Goal: Task Accomplishment & Management: Manage account settings

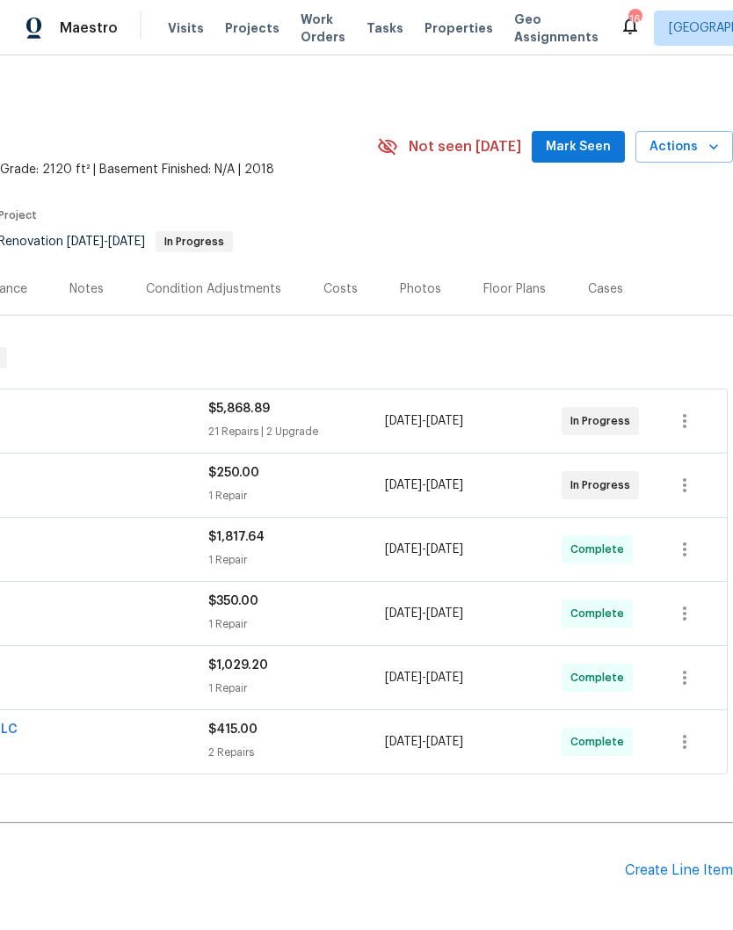
scroll to position [4, 260]
click at [577, 153] on span "Mark Seen" at bounding box center [578, 147] width 65 height 22
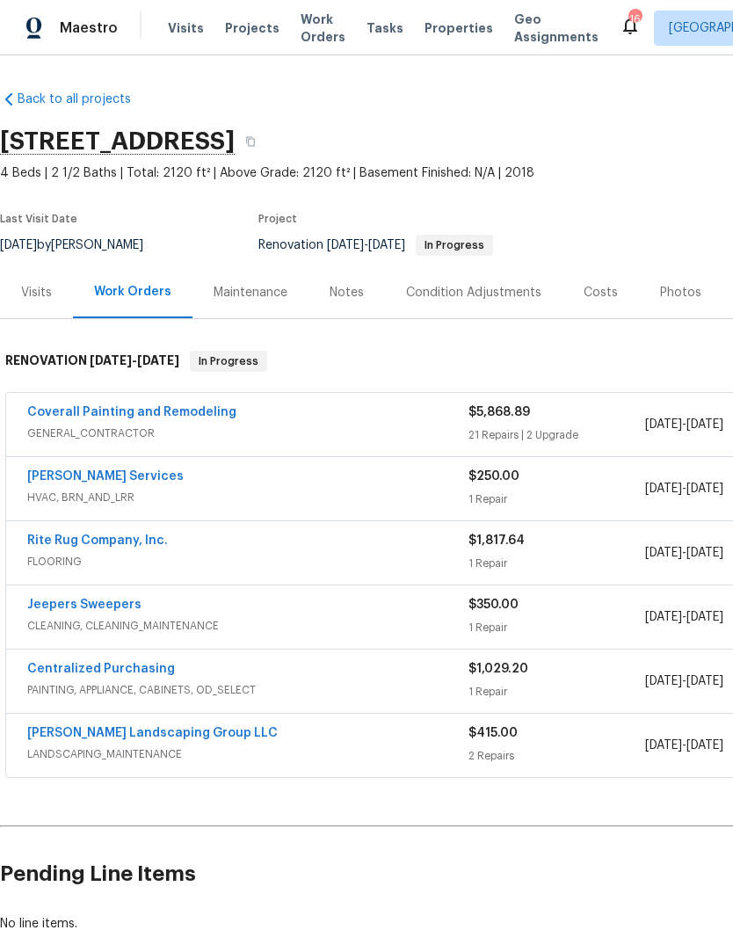
scroll to position [0, 0]
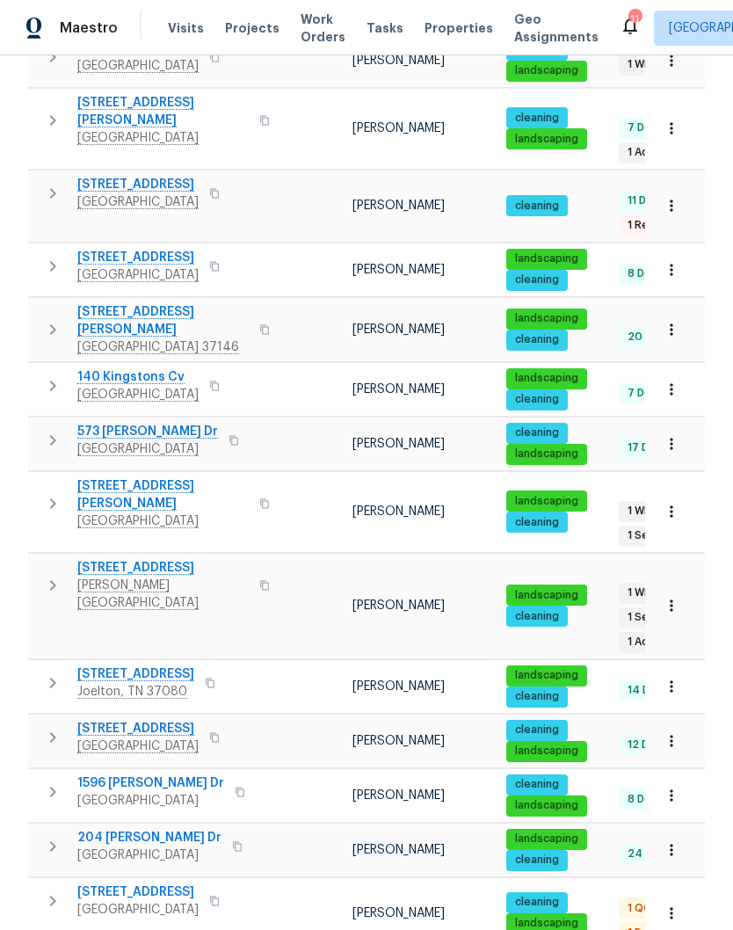
scroll to position [418, 0]
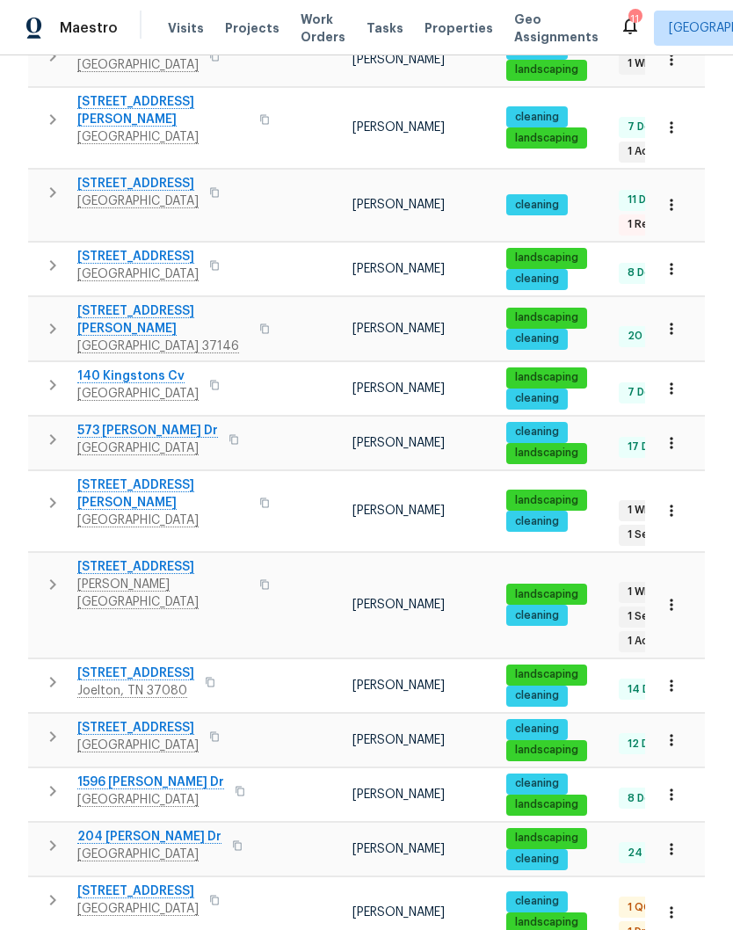
click at [165, 576] on span "[PERSON_NAME][GEOGRAPHIC_DATA]" at bounding box center [162, 593] width 171 height 35
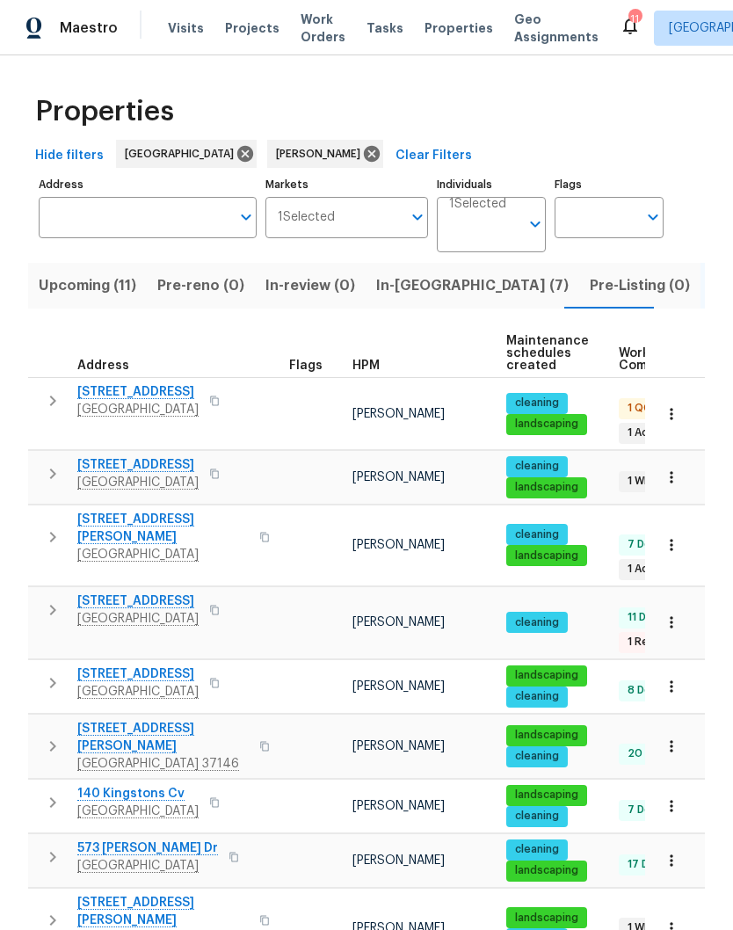
scroll to position [0, 0]
click at [396, 273] on span "In-[GEOGRAPHIC_DATA] (7)" at bounding box center [472, 285] width 193 height 25
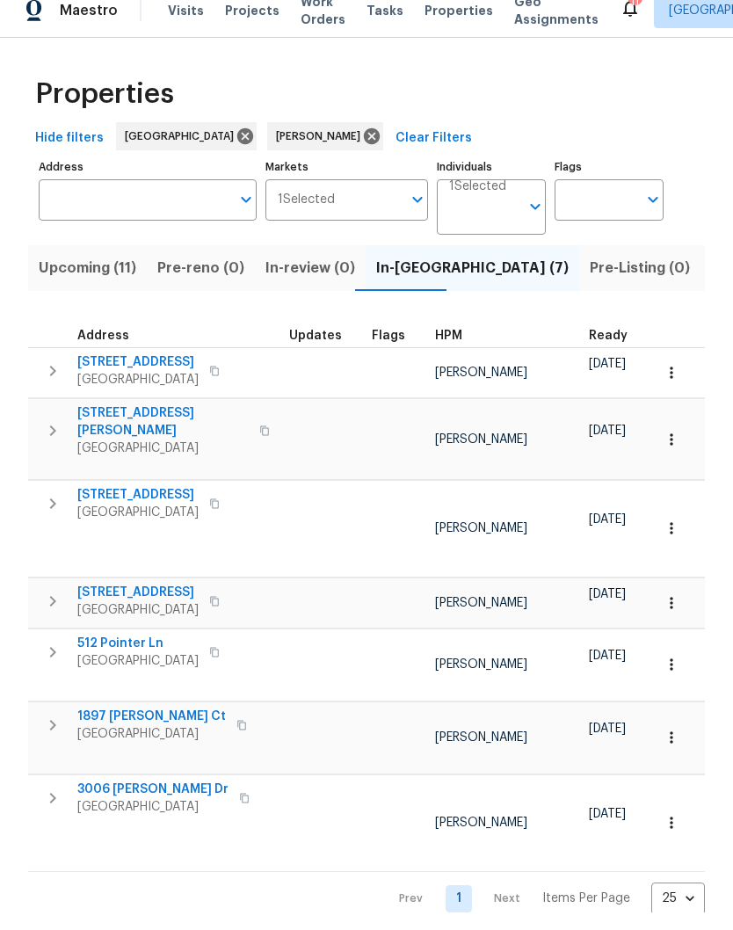
scroll to position [18, 0]
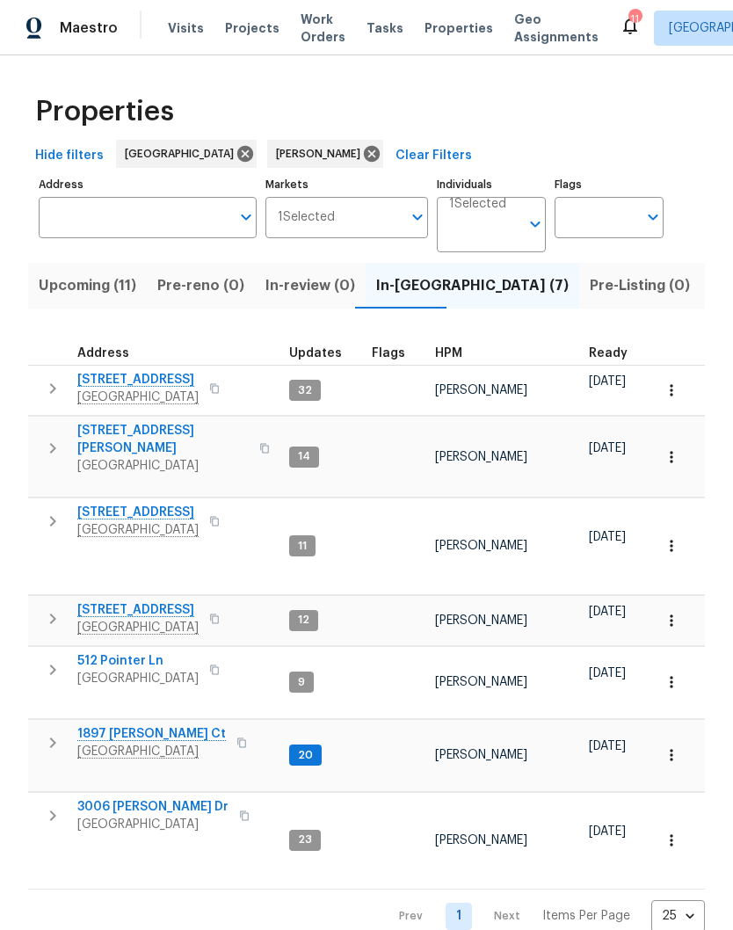
click at [150, 725] on span "1897 Sherman Ct" at bounding box center [151, 734] width 149 height 18
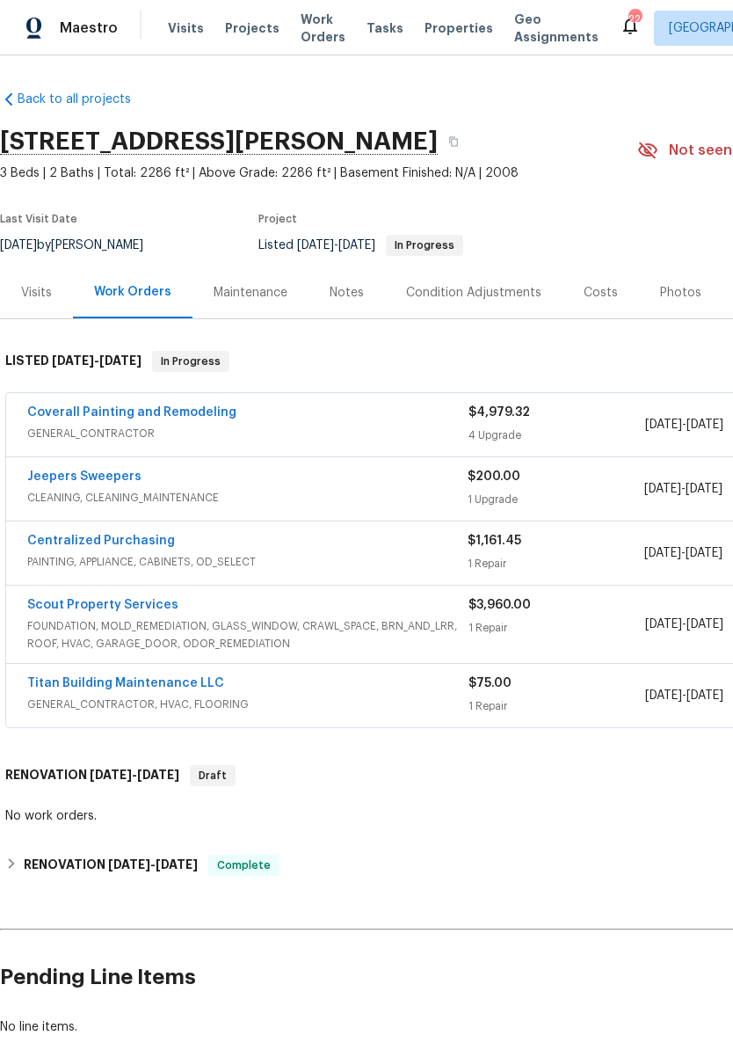
click at [124, 480] on link "Jeepers Sweepers" at bounding box center [84, 476] width 114 height 12
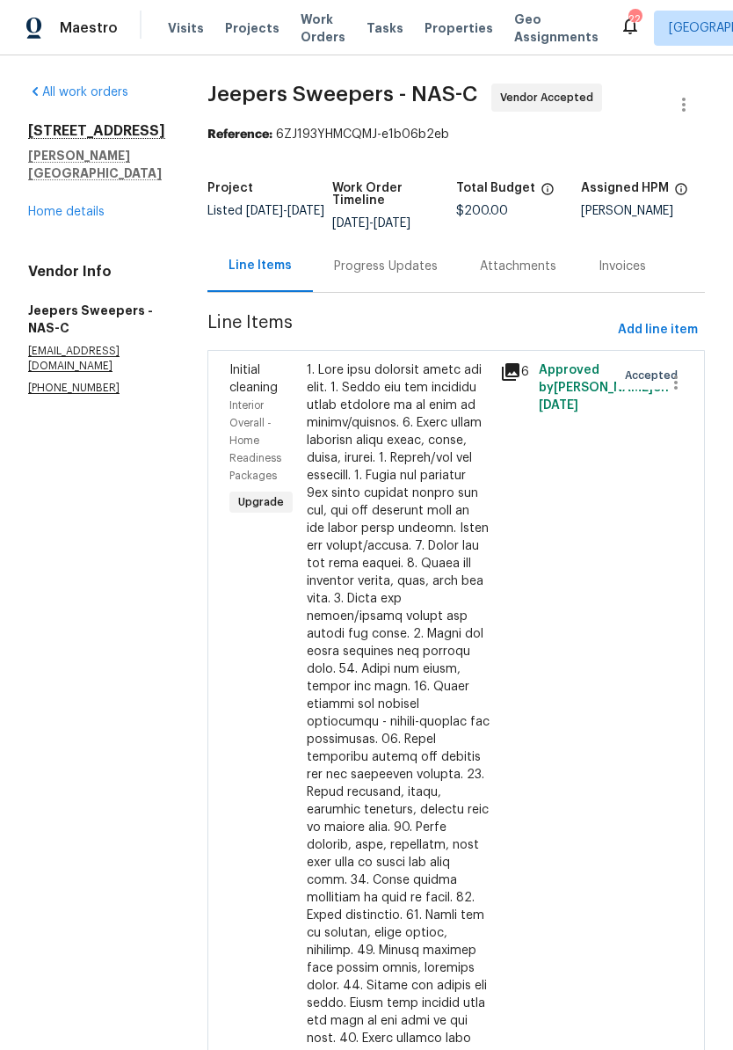
click at [425, 275] on div "Progress Updates" at bounding box center [386, 267] width 104 height 18
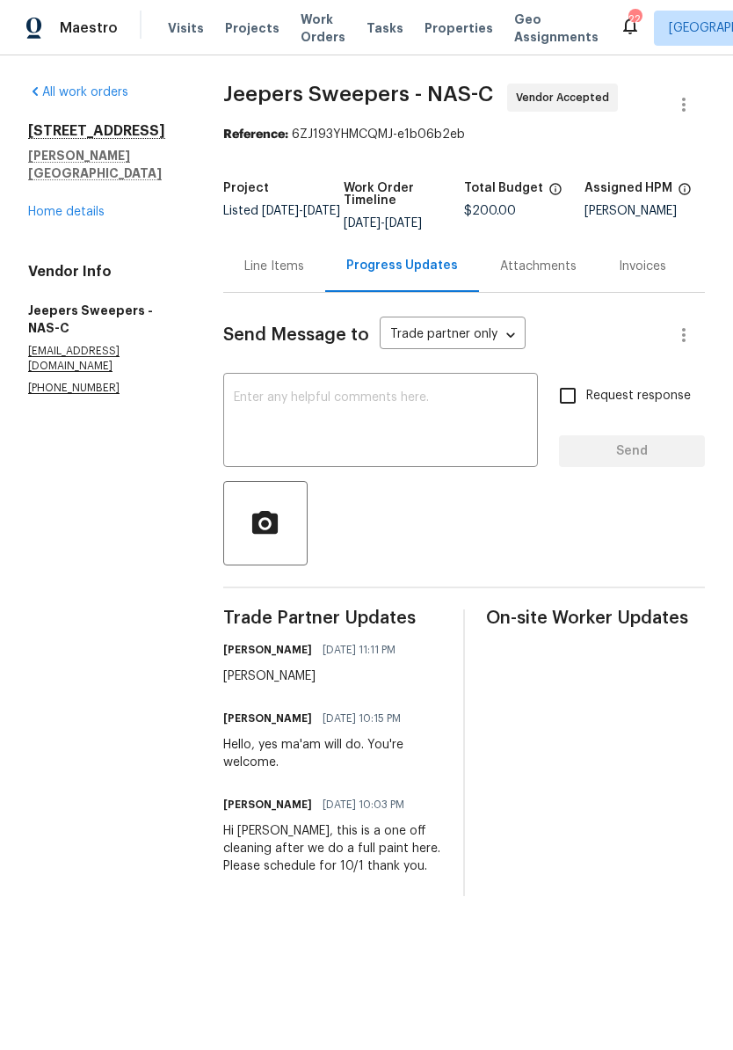
click at [421, 417] on textarea at bounding box center [381, 422] width 294 height 62
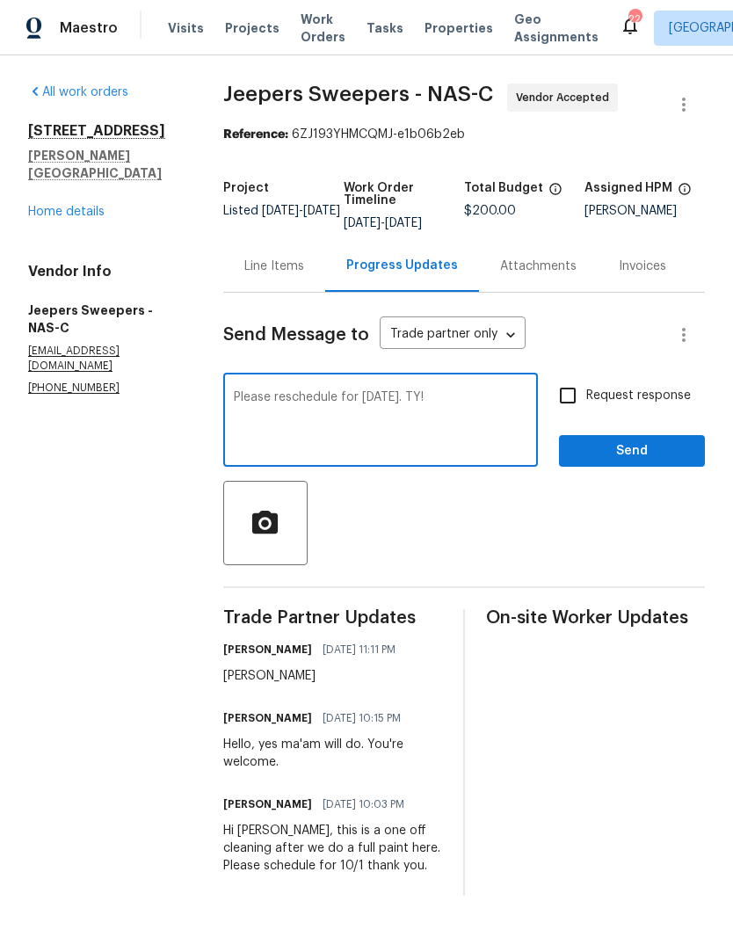
type textarea "Please reschedule for [DATE]. TY!"
click at [636, 462] on span "Send" at bounding box center [632, 451] width 118 height 22
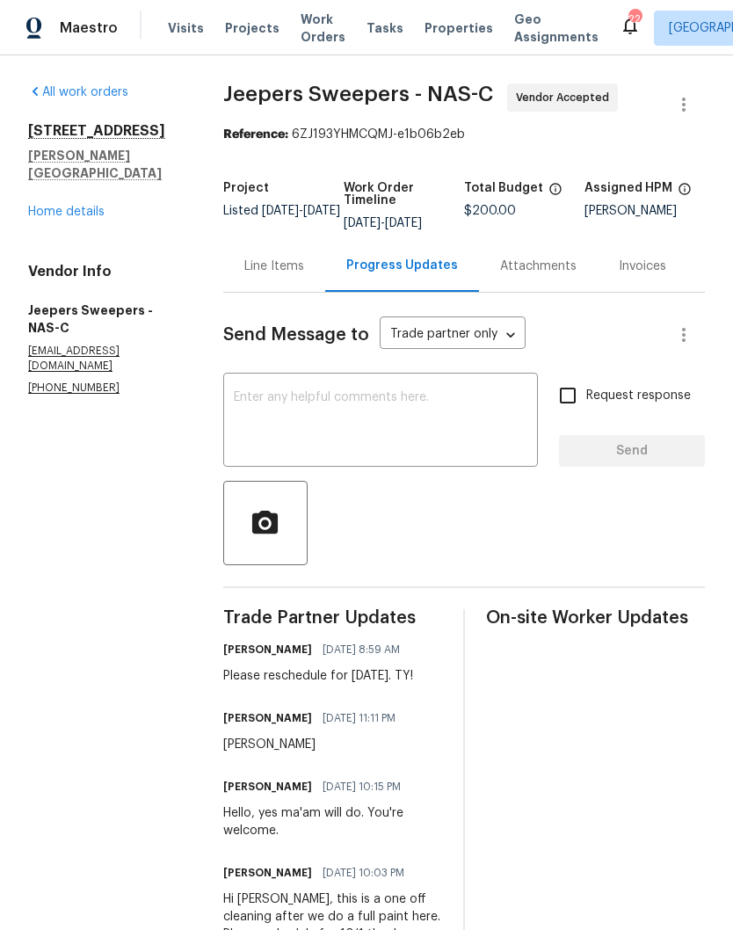
click at [89, 206] on link "Home details" at bounding box center [66, 212] width 76 height 12
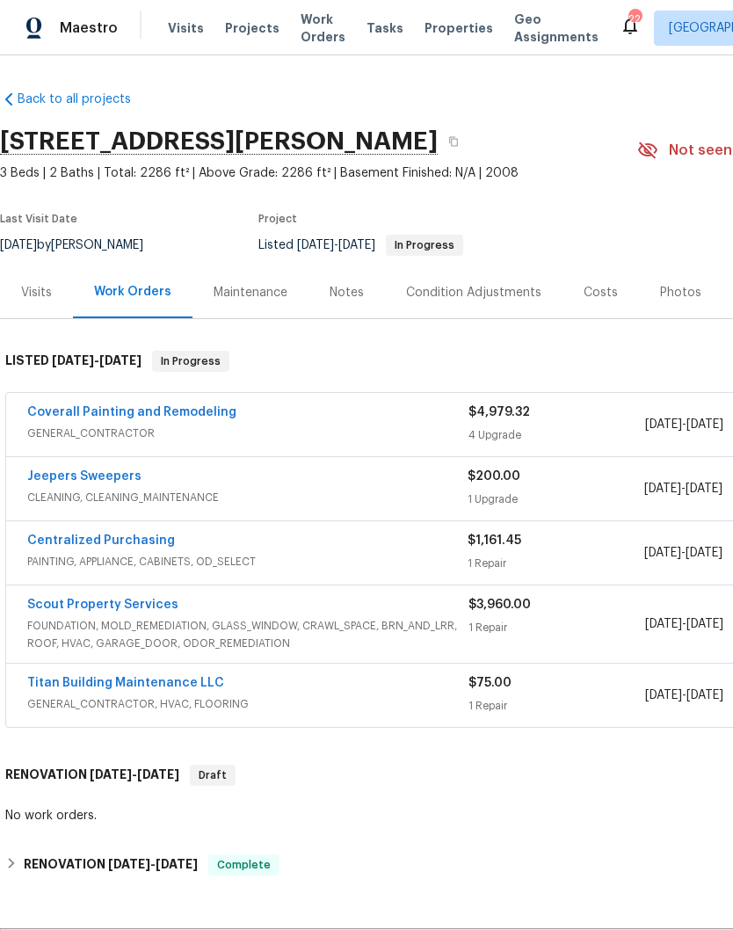
click at [348, 298] on div "Notes" at bounding box center [347, 293] width 34 height 18
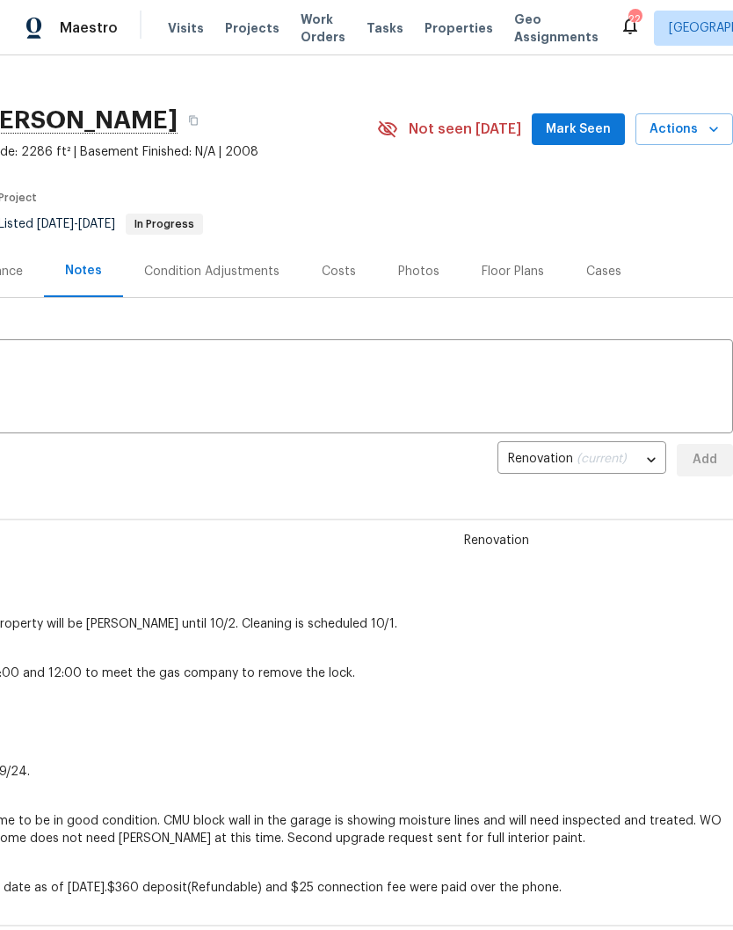
scroll to position [21, 260]
click at [581, 133] on span "Mark Seen" at bounding box center [578, 130] width 65 height 22
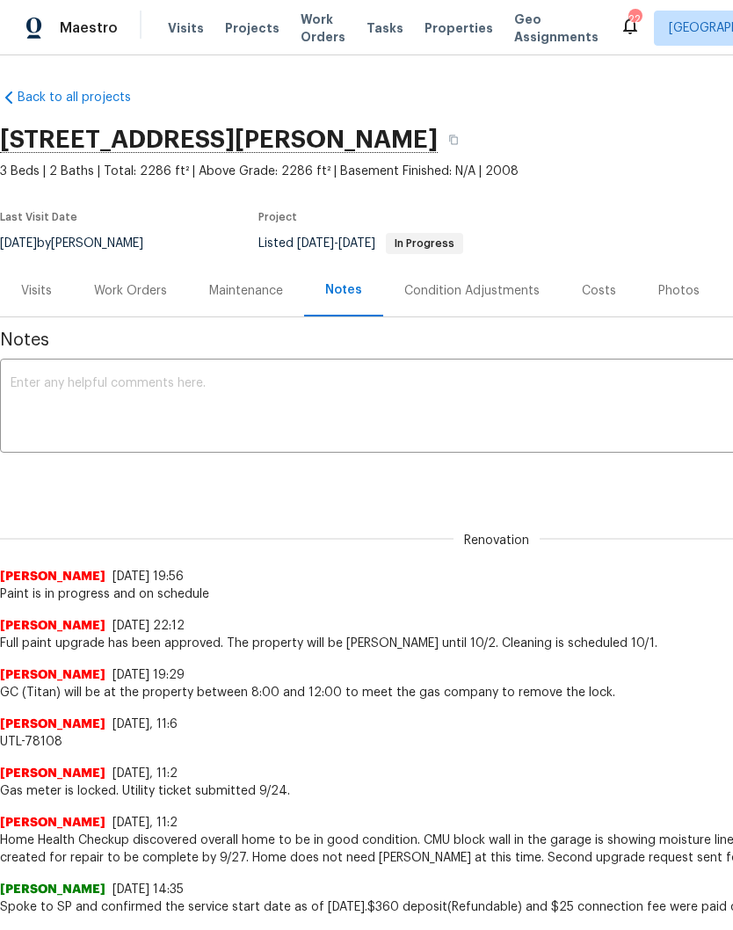
scroll to position [0, 0]
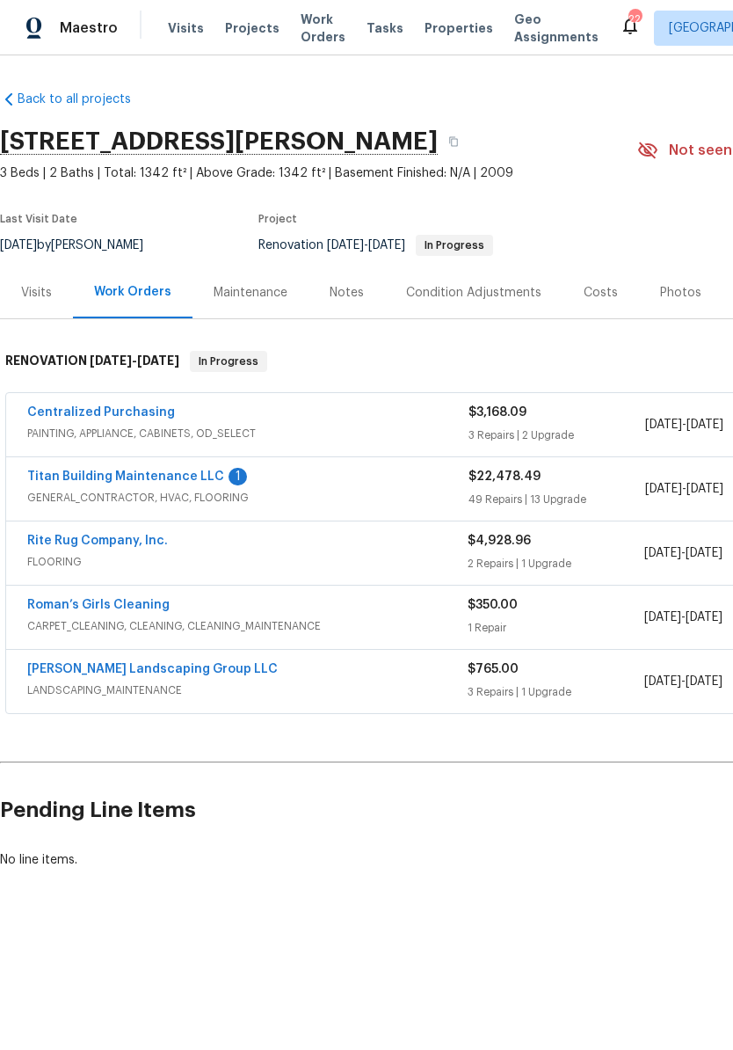
click at [186, 477] on link "Titan Building Maintenance LLC" at bounding box center [125, 476] width 197 height 12
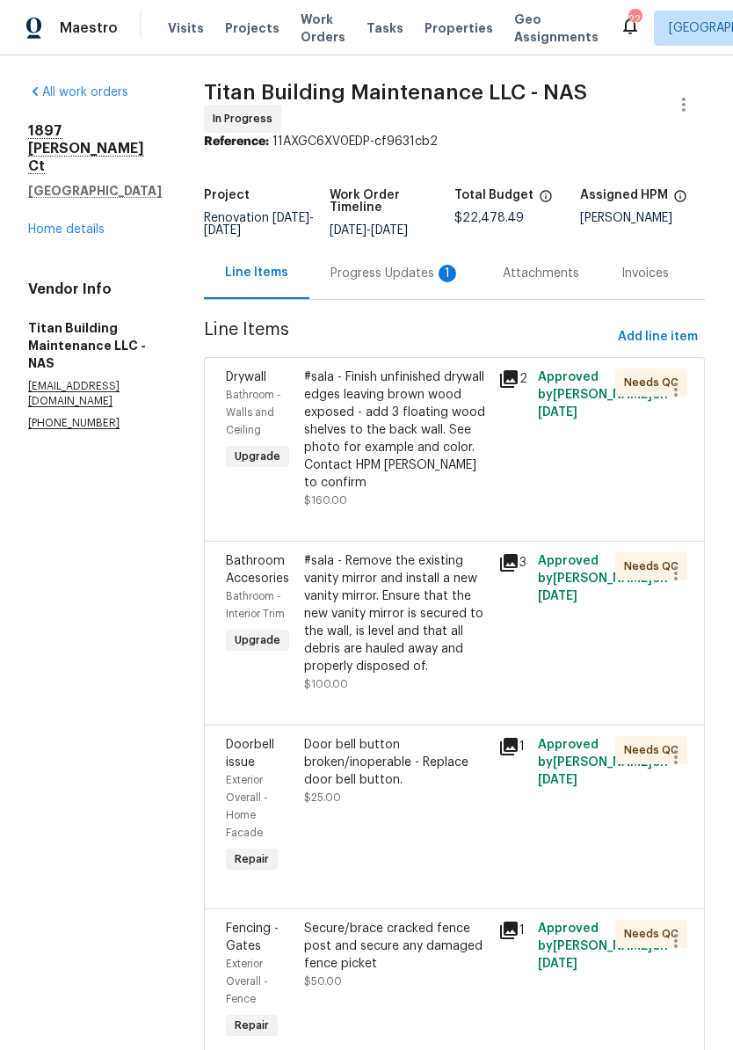
click at [383, 272] on div "Progress Updates 1" at bounding box center [396, 274] width 130 height 18
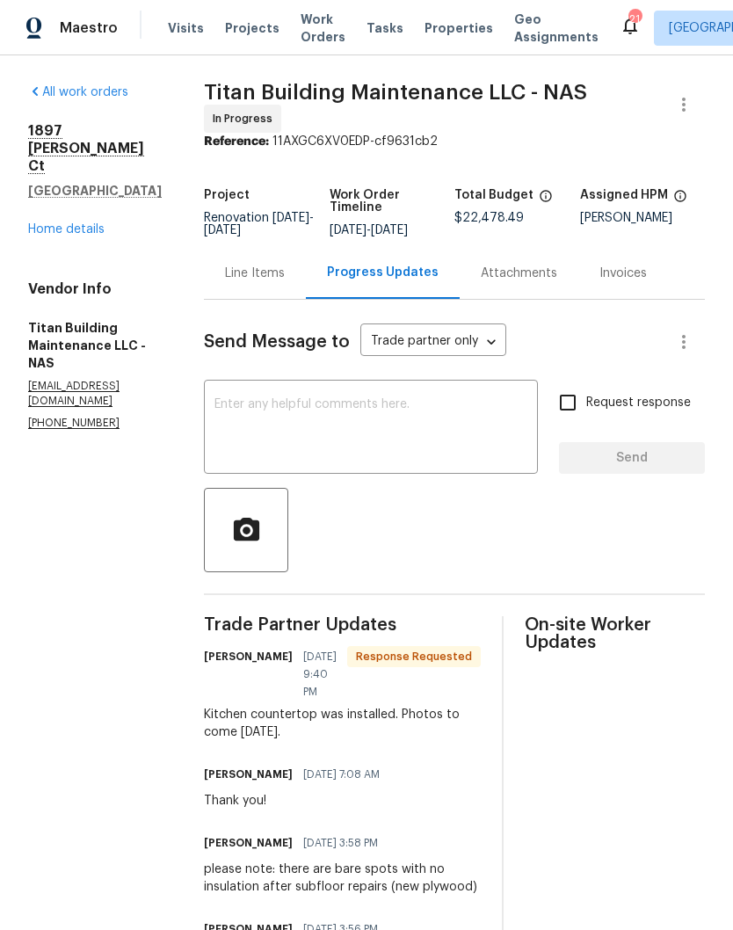
click at [185, 34] on span "Visits" at bounding box center [186, 28] width 36 height 18
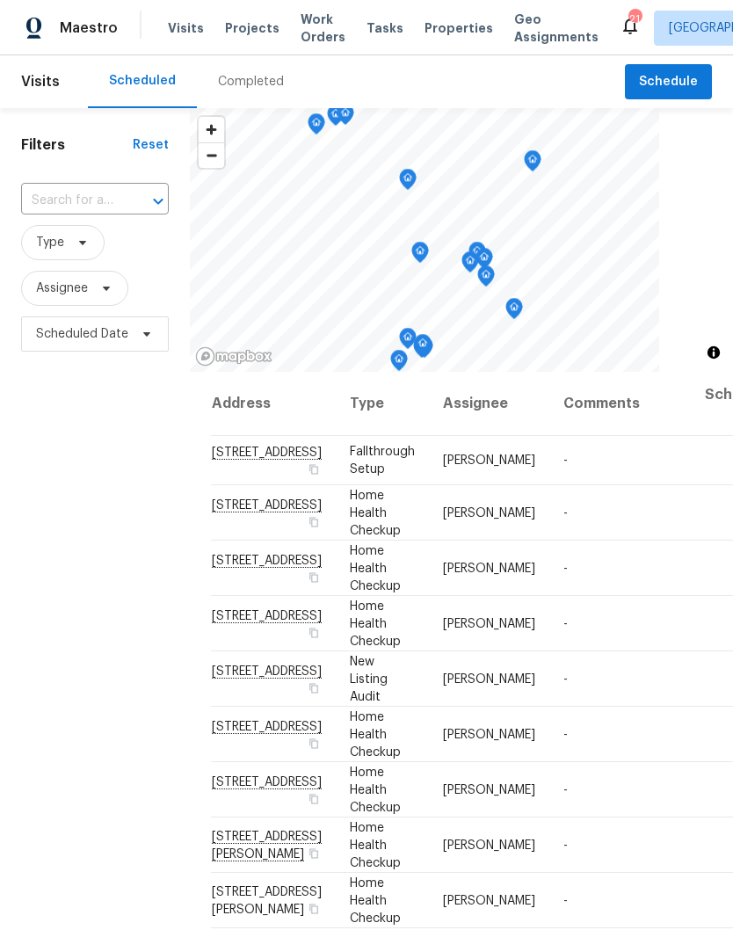
click at [106, 193] on input "text" at bounding box center [70, 200] width 98 height 27
type input "sherman"
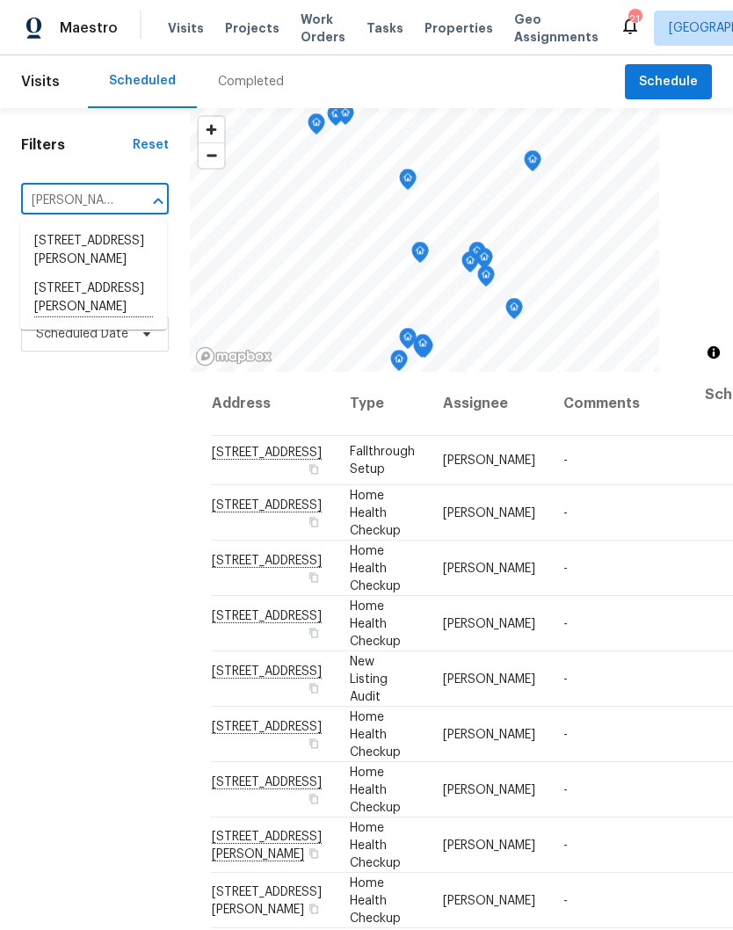
click at [110, 299] on li "1897 Sherman Ct, Clarksville, TN 37042" at bounding box center [93, 298] width 147 height 48
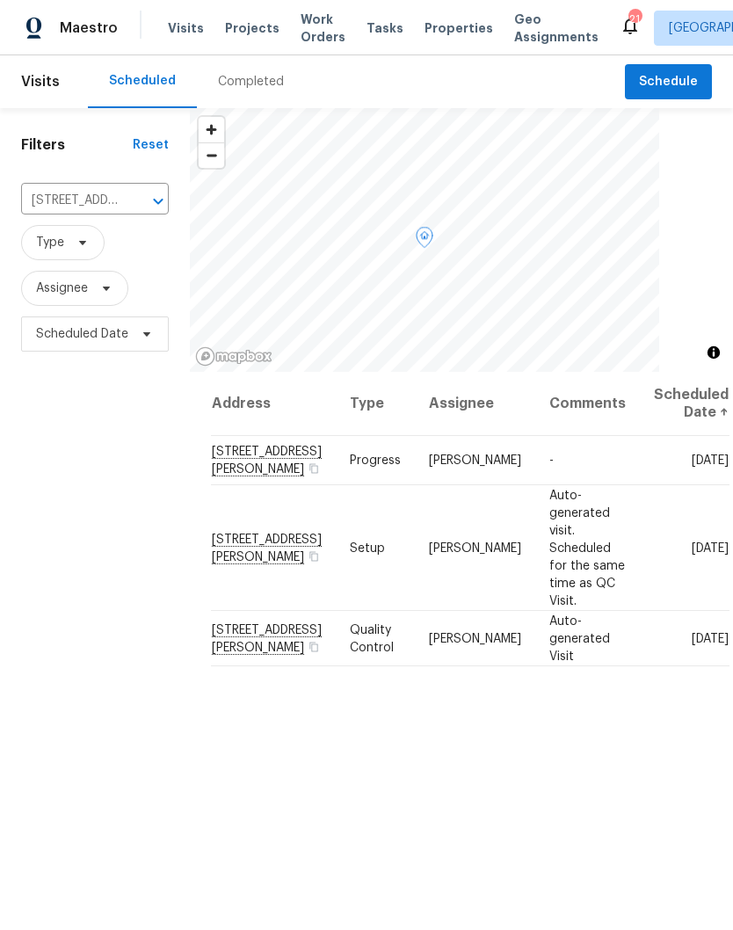
click at [0, 0] on icon at bounding box center [0, 0] width 0 height 0
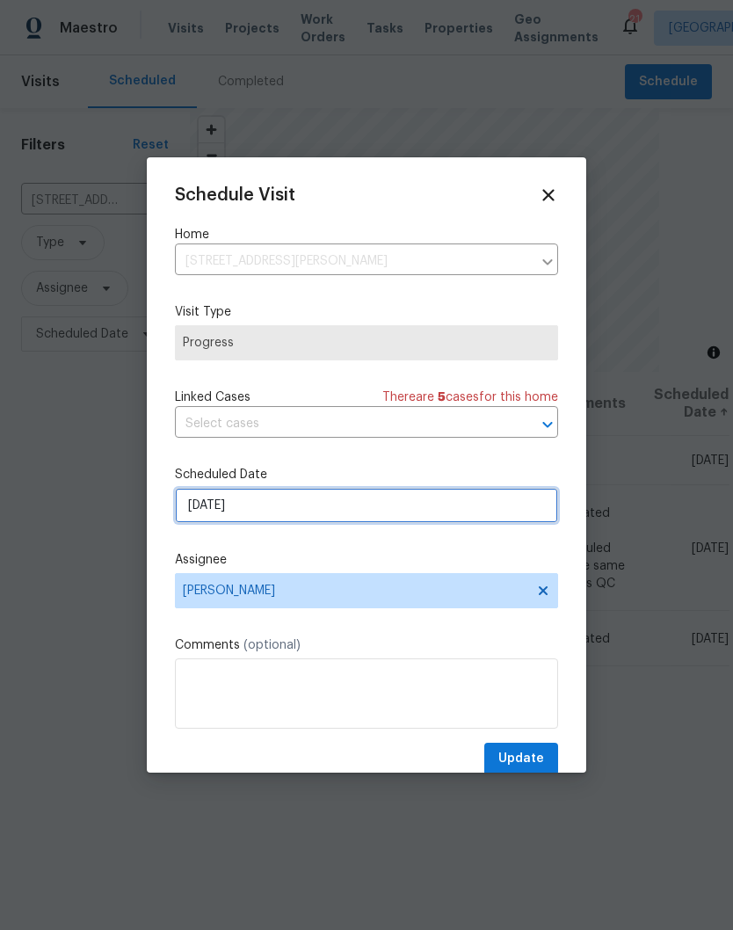
click at [503, 507] on input "[DATE]" at bounding box center [366, 505] width 383 height 35
select select "9"
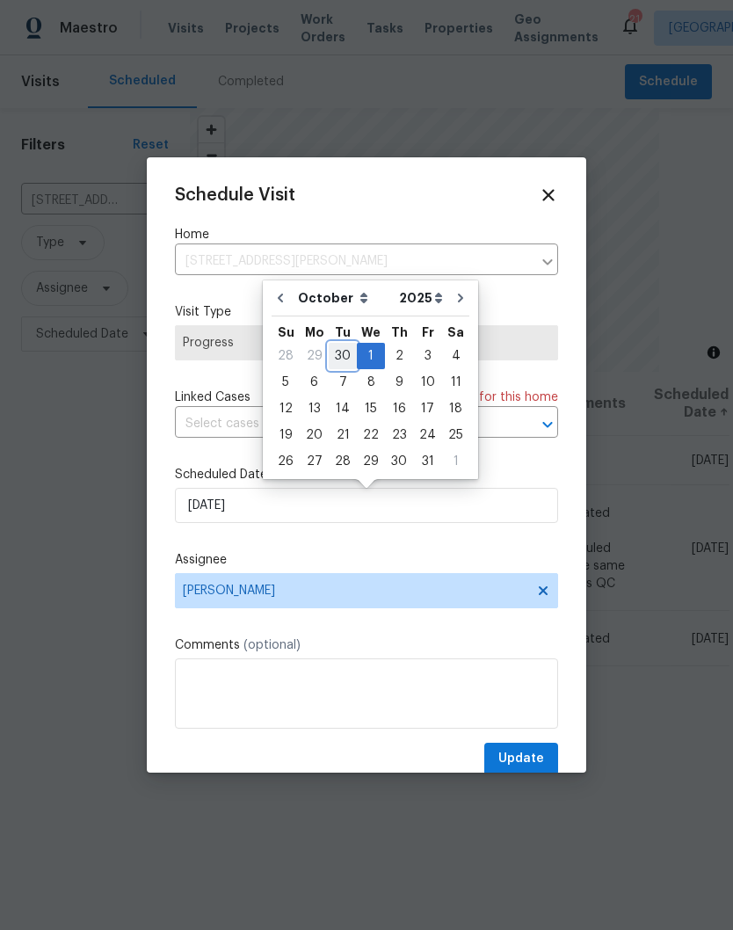
click at [345, 362] on div "30" at bounding box center [343, 356] width 28 height 25
type input "9/30/2025"
select select "8"
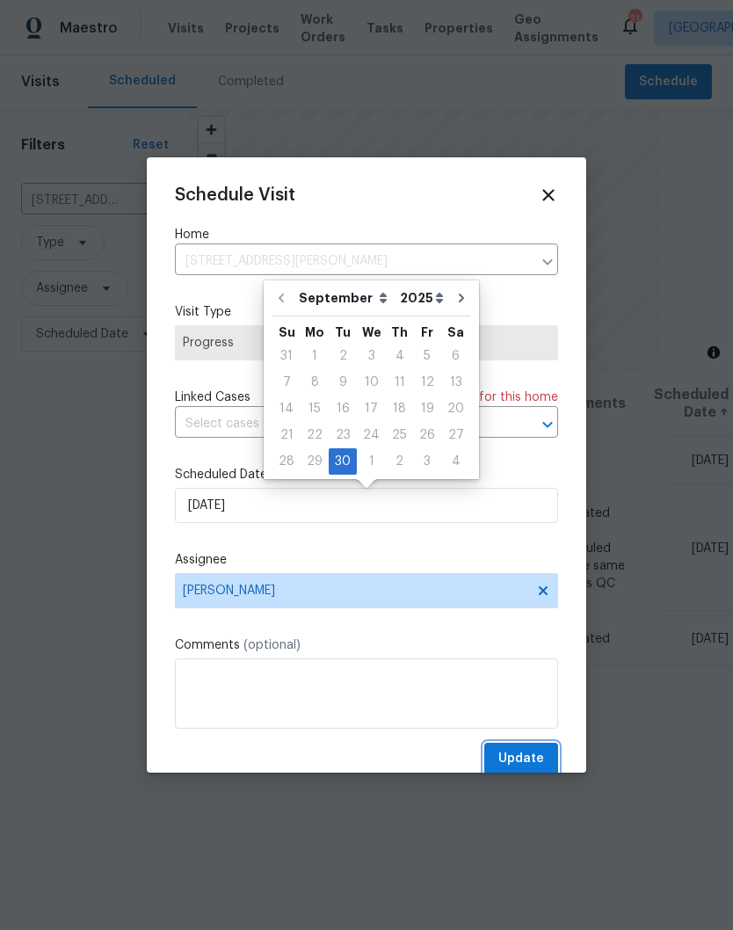
click at [534, 759] on span "Update" at bounding box center [521, 759] width 46 height 22
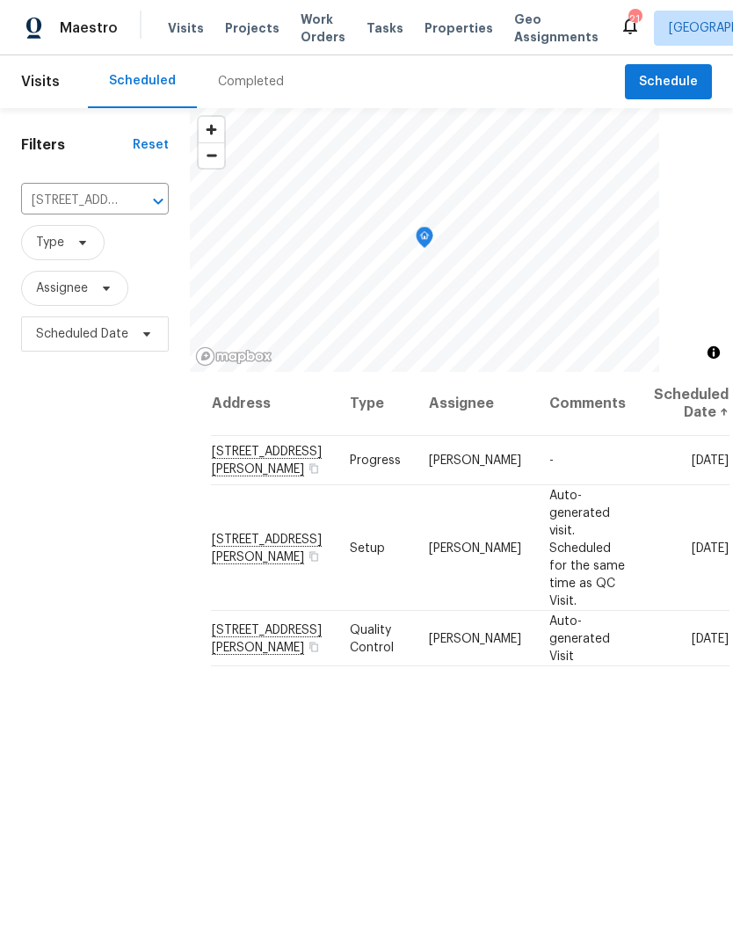
click at [137, 203] on icon "Clear" at bounding box center [135, 201] width 11 height 11
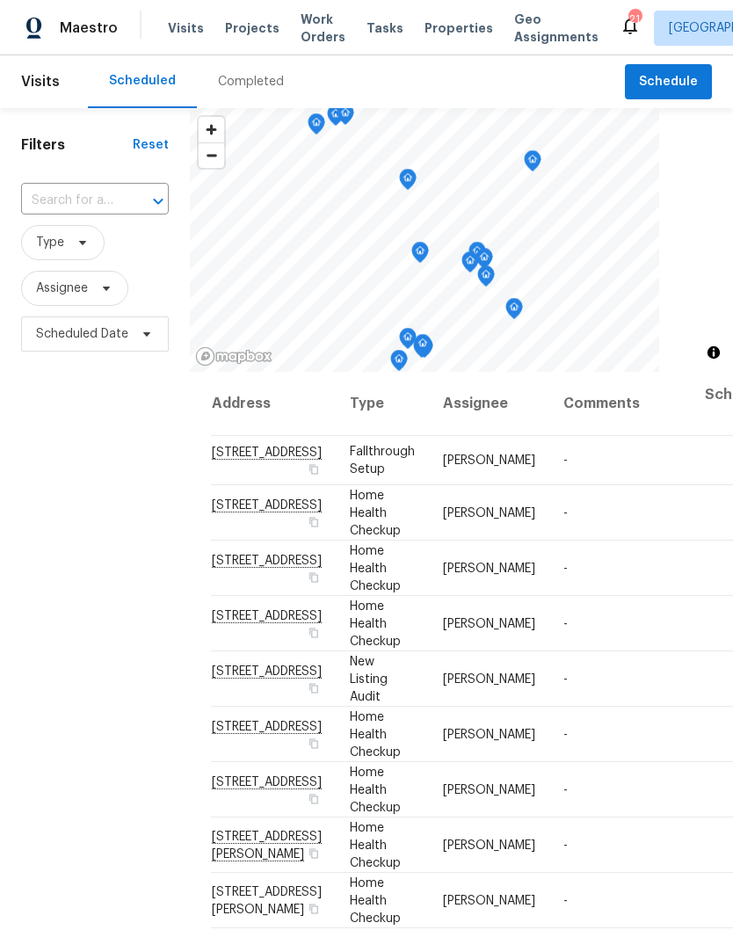
click at [117, 200] on input "text" at bounding box center [70, 200] width 98 height 27
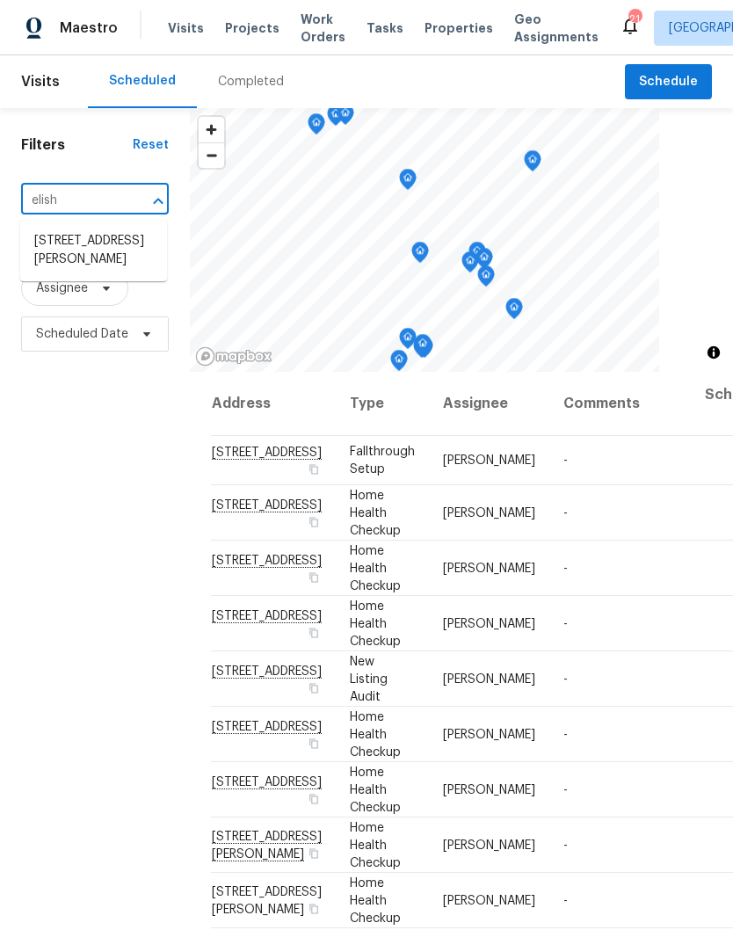
type input "elisha"
click at [104, 250] on li "1201 Elisha Ct, La Vergne, TN 37086" at bounding box center [93, 250] width 147 height 47
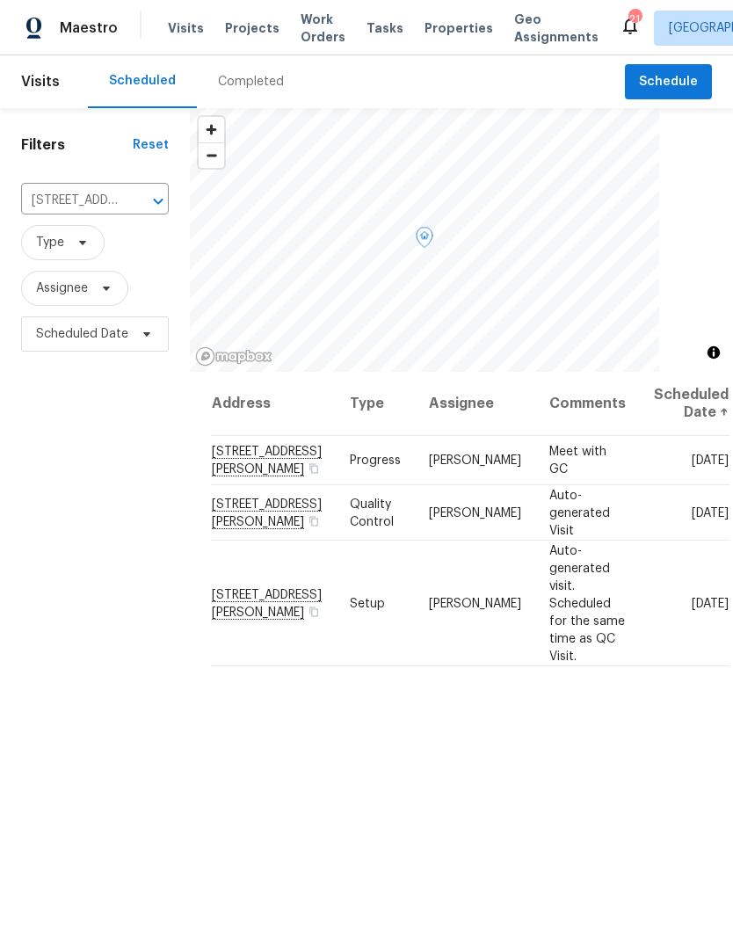
click at [0, 0] on icon at bounding box center [0, 0] width 0 height 0
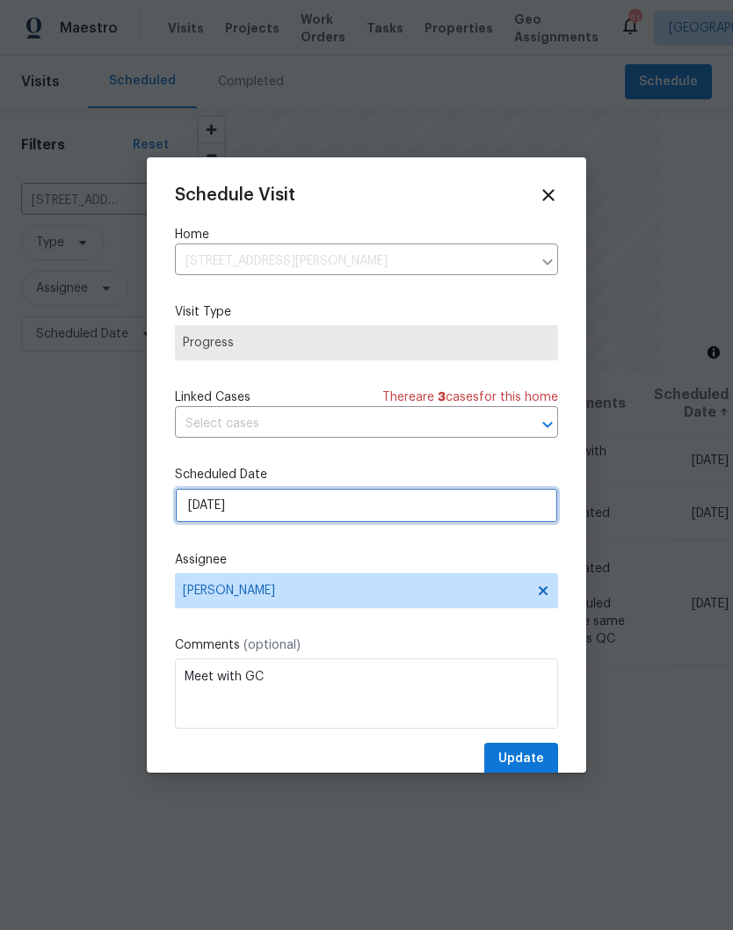
click at [362, 512] on input "9/30/2025" at bounding box center [366, 505] width 383 height 35
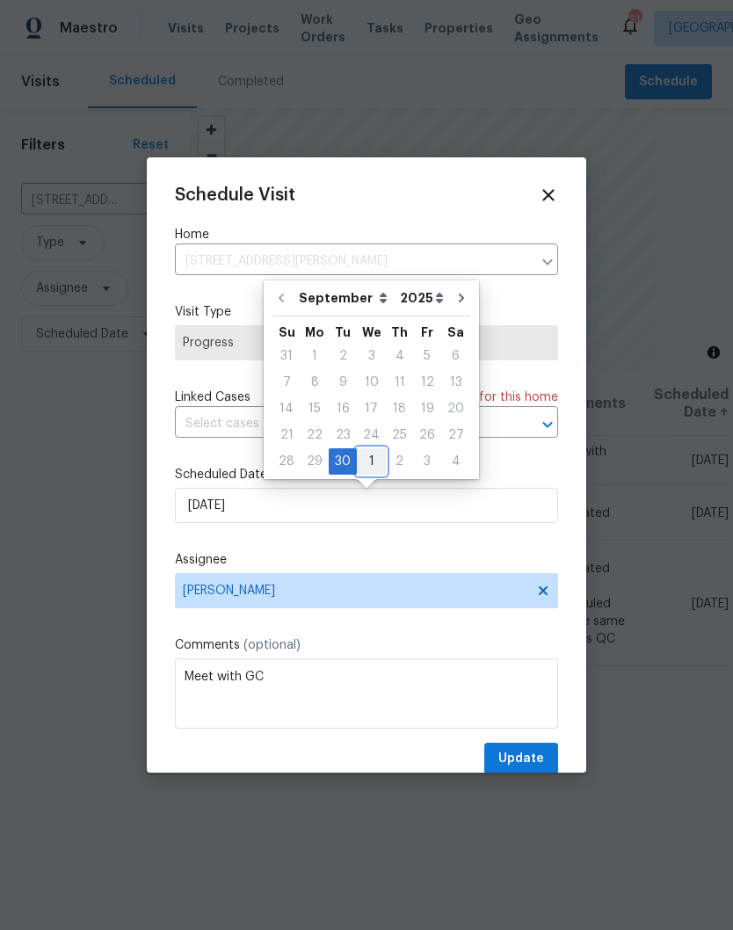
click at [372, 463] on div "1" at bounding box center [371, 461] width 29 height 25
type input "[DATE]"
select select "9"
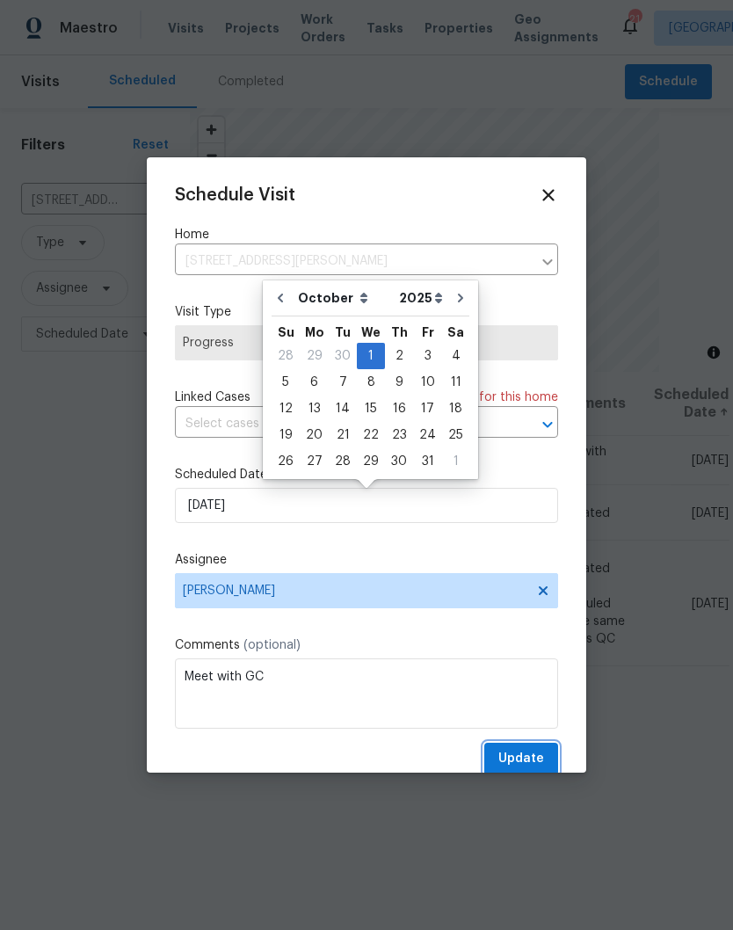
click at [533, 752] on button "Update" at bounding box center [521, 759] width 74 height 33
